Goal: Check status: Check status

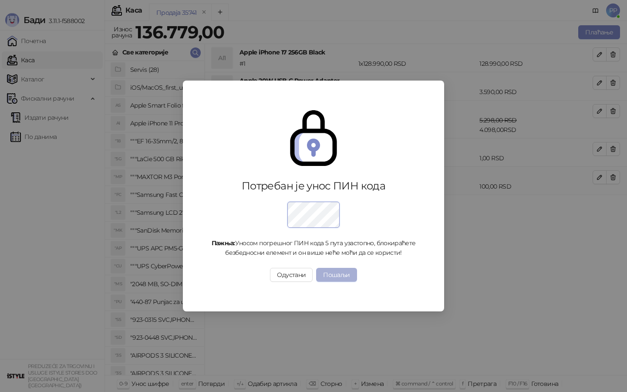
click at [331, 272] on button "Пошаљи" at bounding box center [336, 275] width 41 height 14
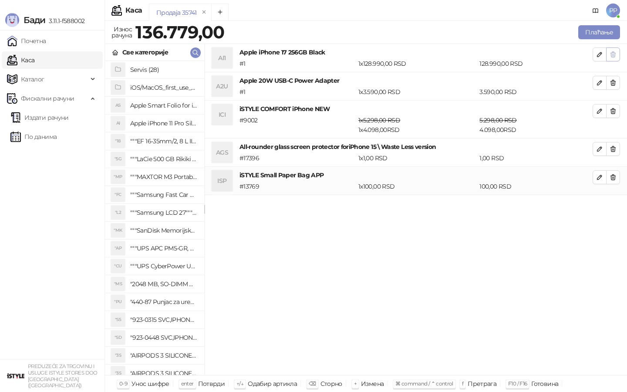
click at [617, 57] on icon "button" at bounding box center [613, 54] width 7 height 7
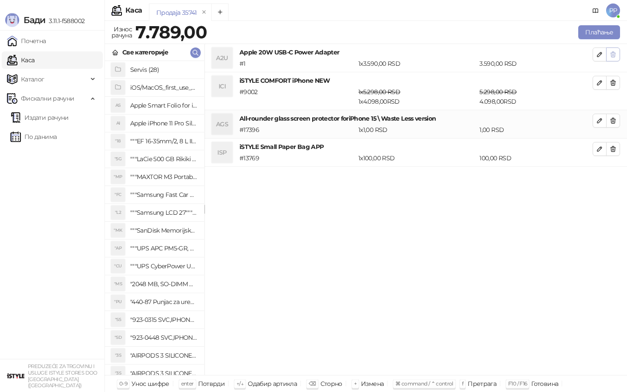
click at [617, 58] on icon "button" at bounding box center [613, 54] width 7 height 7
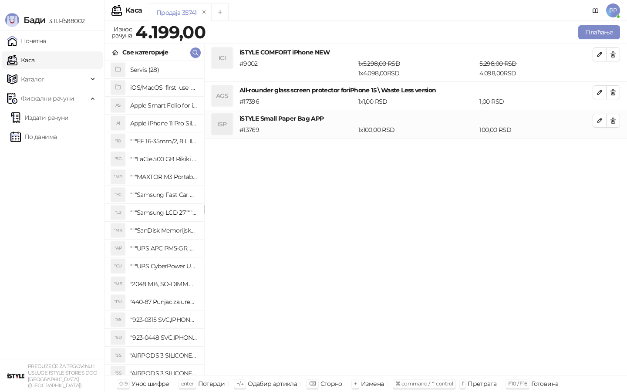
click at [617, 58] on icon "button" at bounding box center [613, 54] width 7 height 7
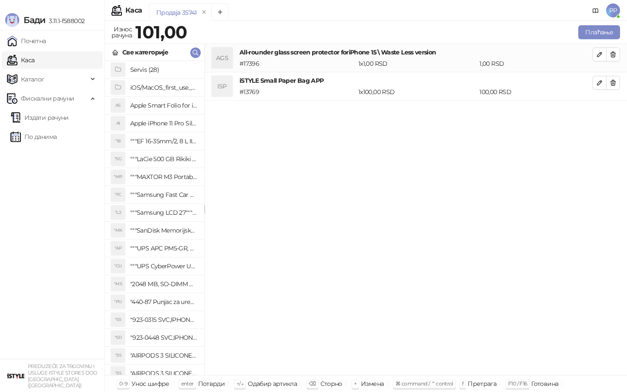
click at [617, 58] on icon "button" at bounding box center [613, 54] width 7 height 7
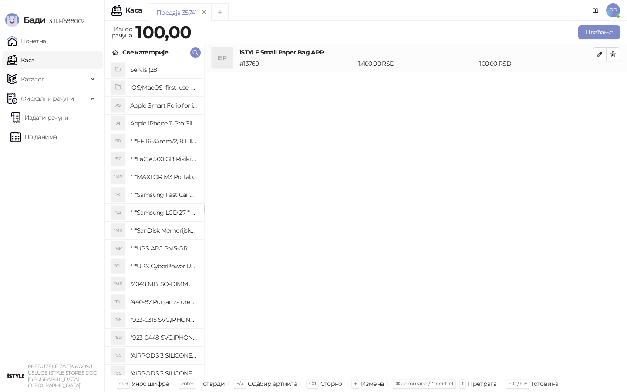
click at [617, 58] on icon "button" at bounding box center [613, 54] width 7 height 7
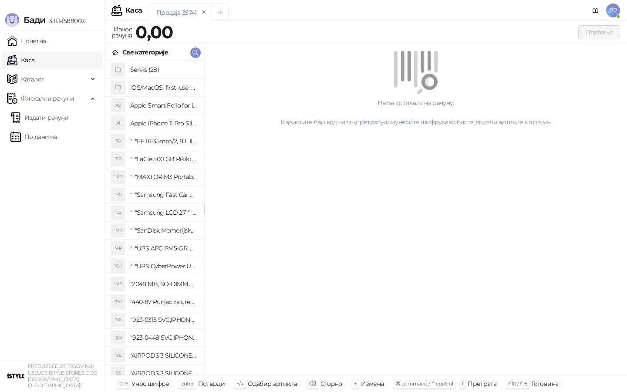
click at [539, 102] on div "Нема артикала на рачуну. Користите бар код читач, претрагу или унесите шифру ка…" at bounding box center [416, 112] width 402 height 29
click at [37, 115] on link "Издати рачуни" at bounding box center [39, 117] width 58 height 17
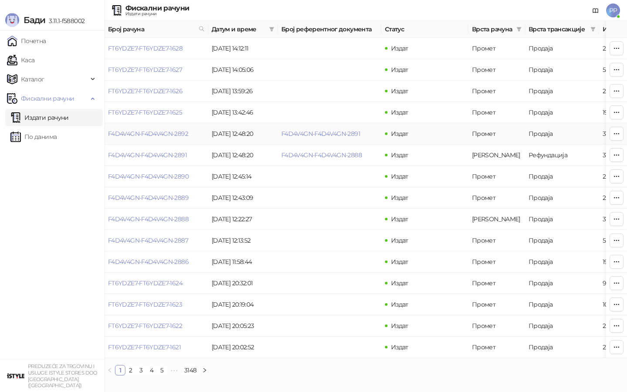
drag, startPoint x: 277, startPoint y: 131, endPoint x: 373, endPoint y: 131, distance: 96.3
click at [373, 131] on tr "F4D4V4GN-F4D4V4GN-2892 [DATE] 12:48:20 F4D4V4GN-F4D4V4GN-2891 Издат Промет Прод…" at bounding box center [497, 133] width 784 height 21
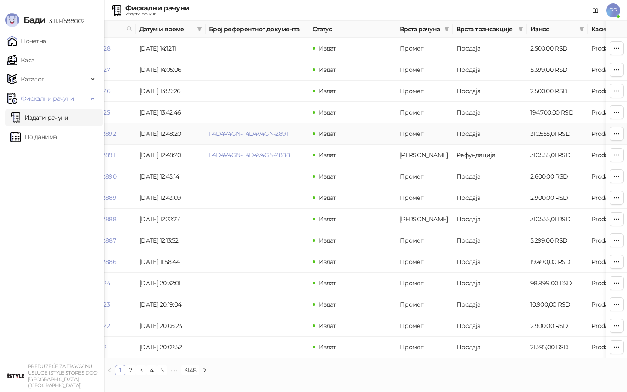
scroll to position [0, 93]
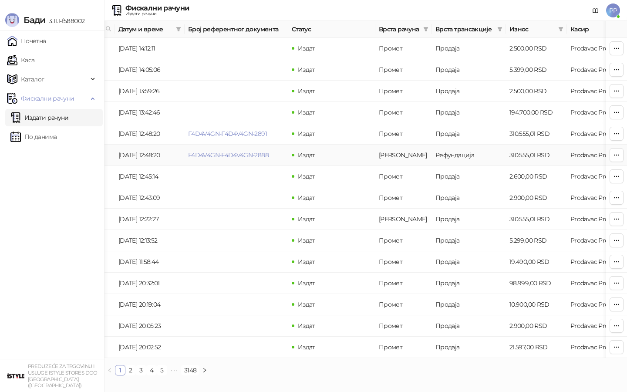
click at [215, 159] on td "F4D4V4GN-F4D4V4GN-2888" at bounding box center [237, 155] width 104 height 21
drag, startPoint x: 188, startPoint y: 155, endPoint x: 282, endPoint y: 152, distance: 94.6
click at [282, 152] on td "F4D4V4GN-F4D4V4GN-2888" at bounding box center [237, 155] width 104 height 21
copy link "F4D4V4GN-F4D4V4GN-2888"
